Goal: Task Accomplishment & Management: Manage account settings

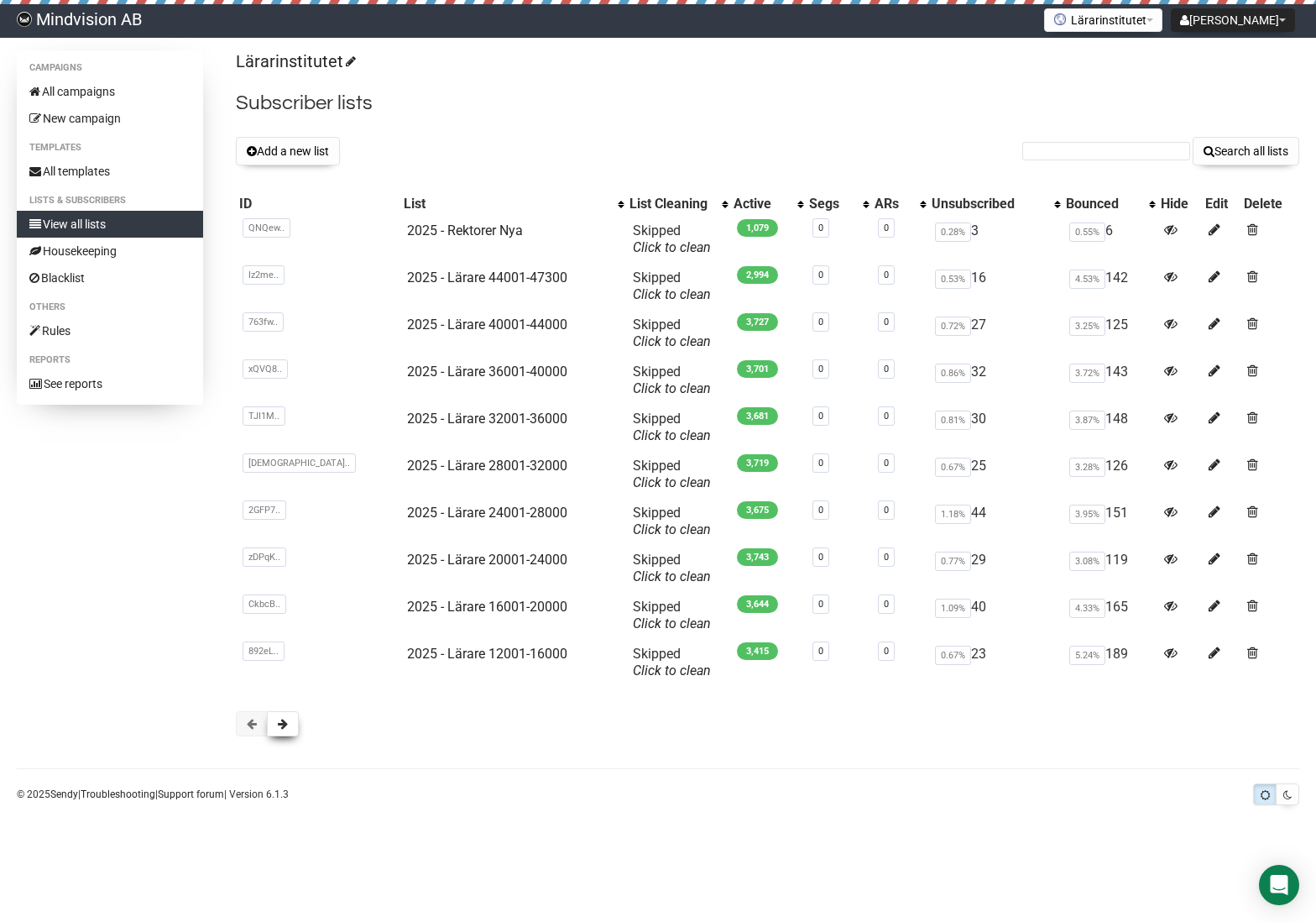
click at [294, 730] on button at bounding box center [283, 724] width 32 height 26
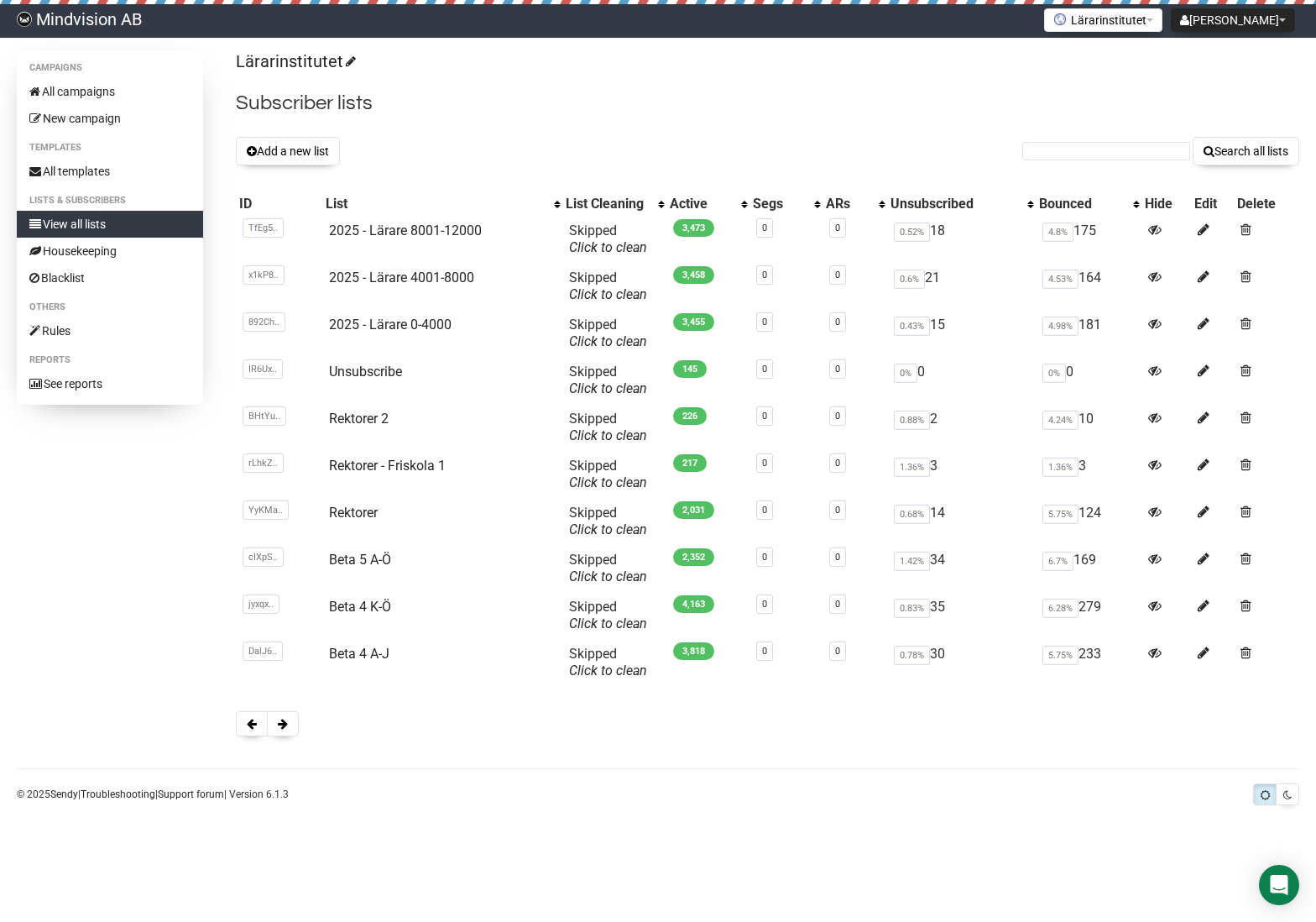
click at [293, 729] on button at bounding box center [283, 724] width 32 height 26
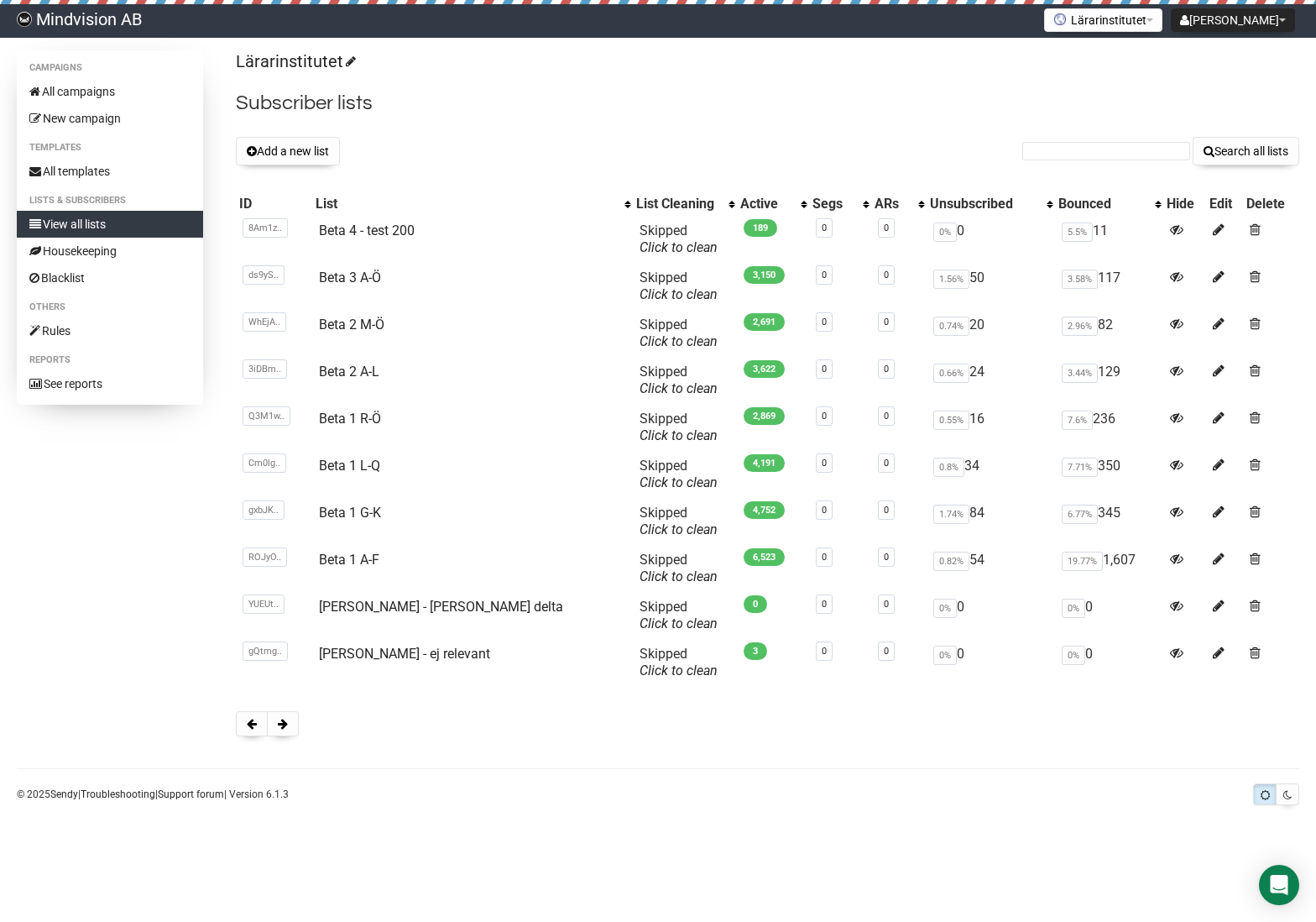
click at [293, 729] on button at bounding box center [283, 724] width 32 height 26
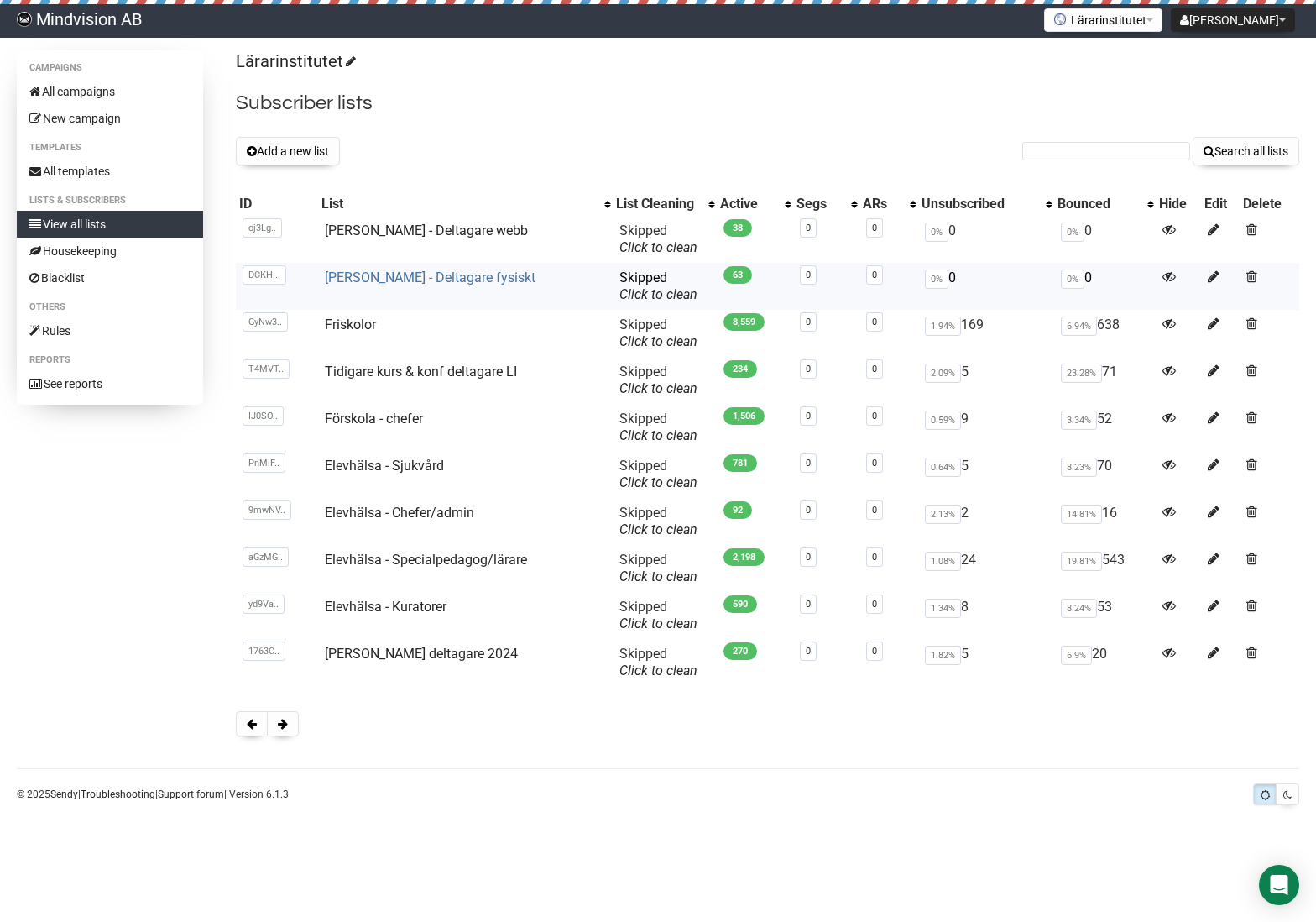
click at [499, 278] on link "Ross Greene - Deltagare fysiskt" at bounding box center [430, 277] width 211 height 16
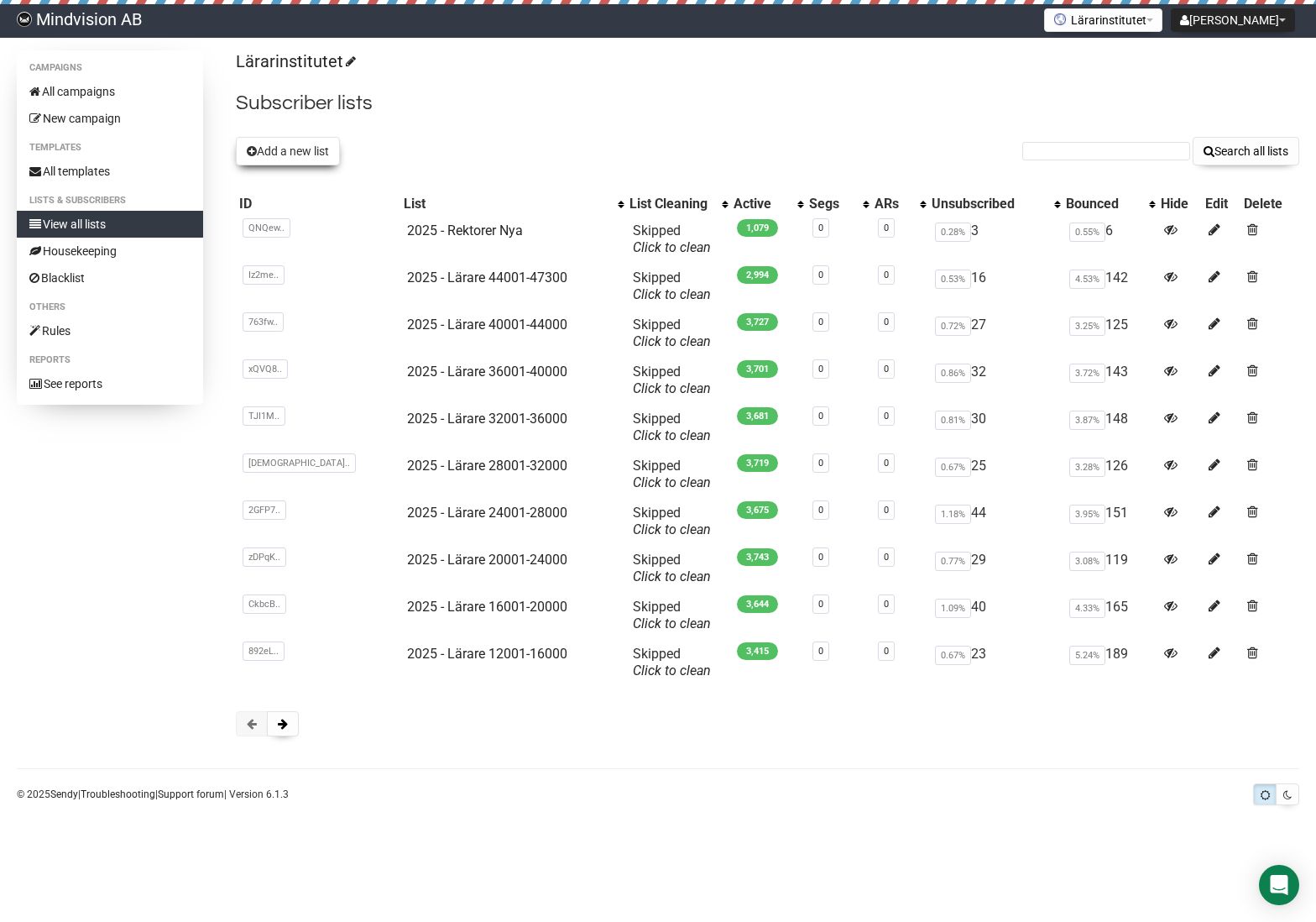
click at [288, 151] on button "Add a new list" at bounding box center [288, 151] width 104 height 28
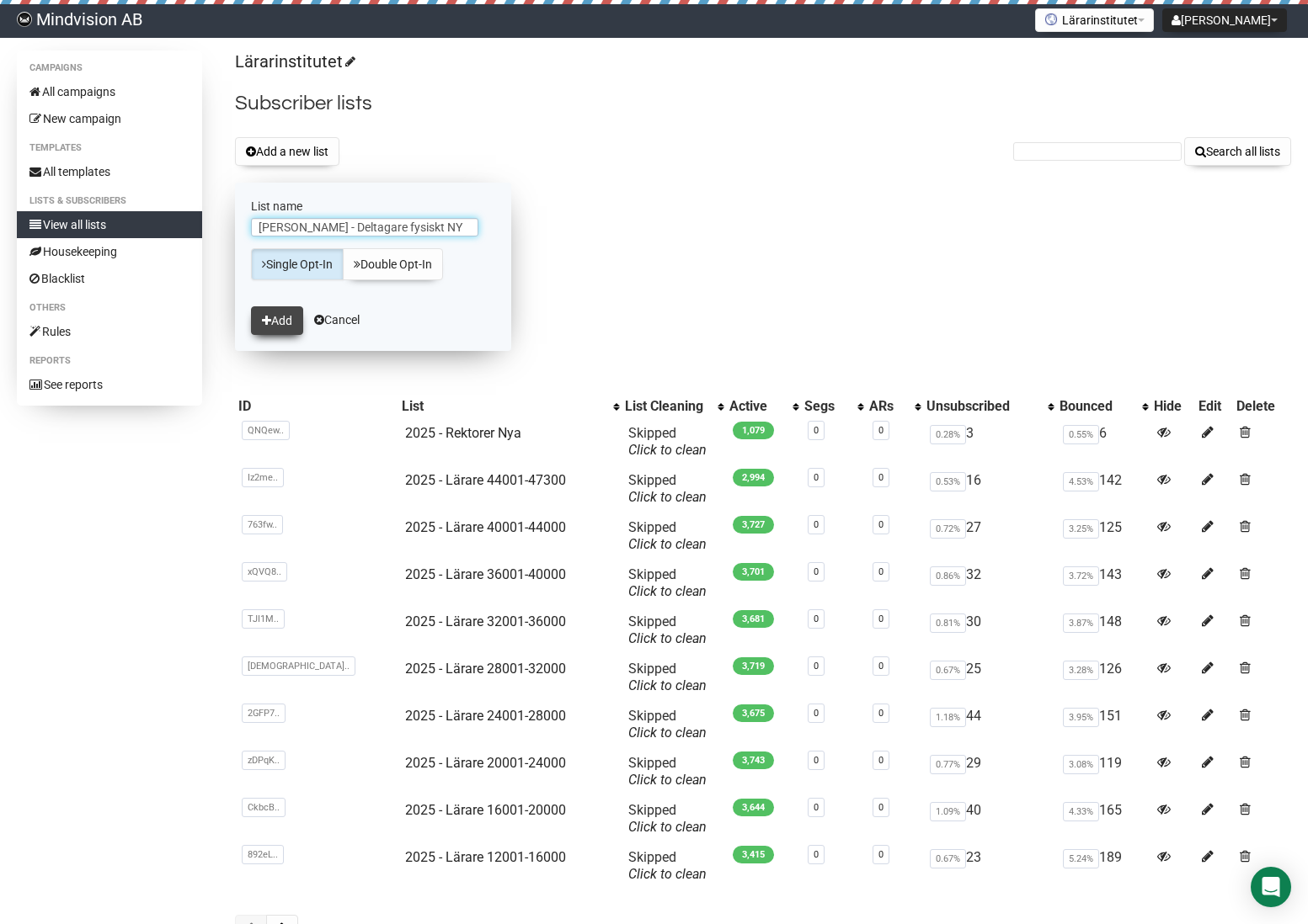
type input "Ross Greene - Deltagare fysiskt NY"
click at [272, 323] on button "Add" at bounding box center [276, 320] width 52 height 28
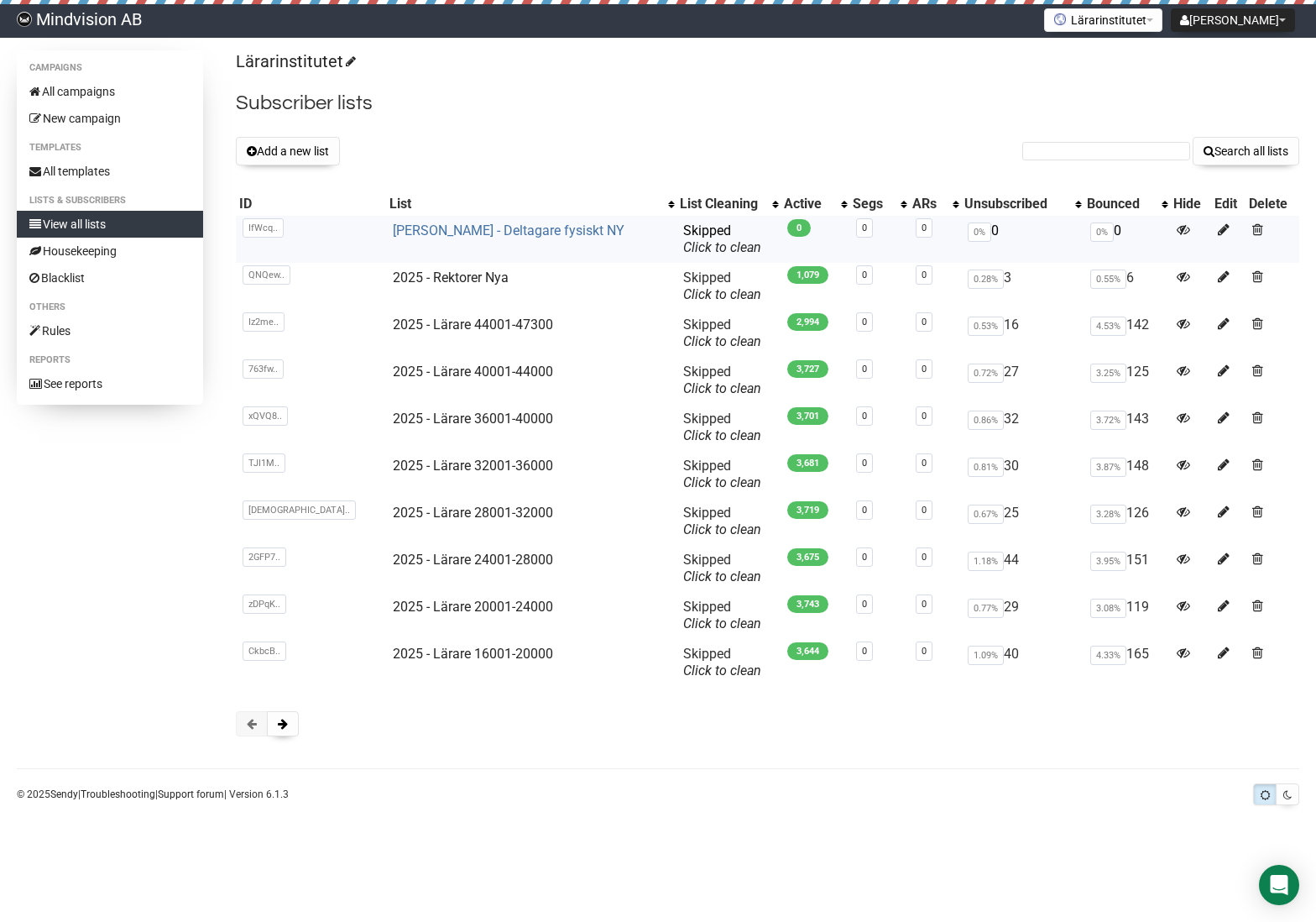
click at [498, 225] on link "Ross Greene - Deltagare fysiskt NY" at bounding box center [509, 230] width 232 height 16
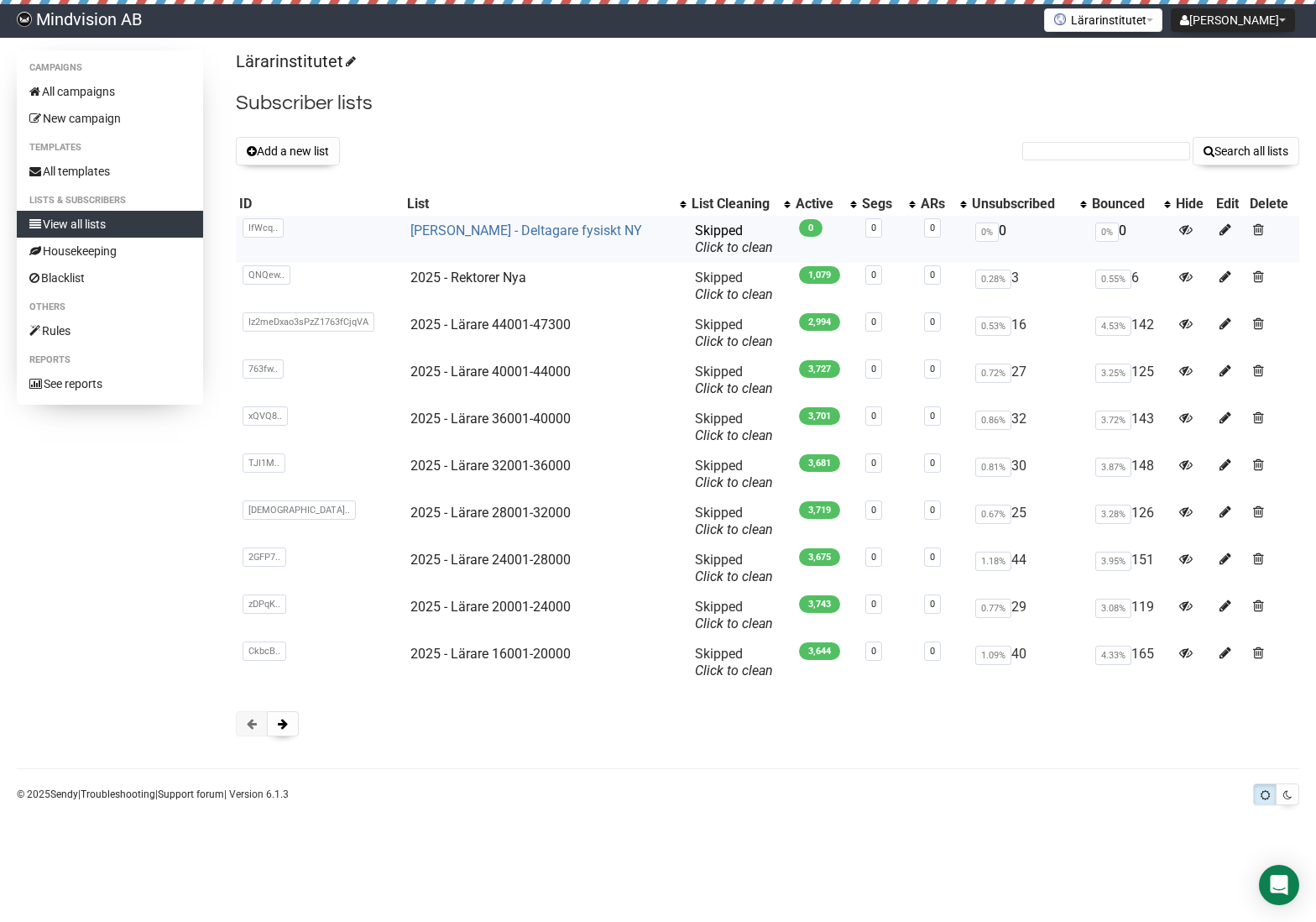
click at [536, 230] on link "[PERSON_NAME] - Deltagare fysiskt NY" at bounding box center [527, 230] width 232 height 16
